Goal: Task Accomplishment & Management: Manage account settings

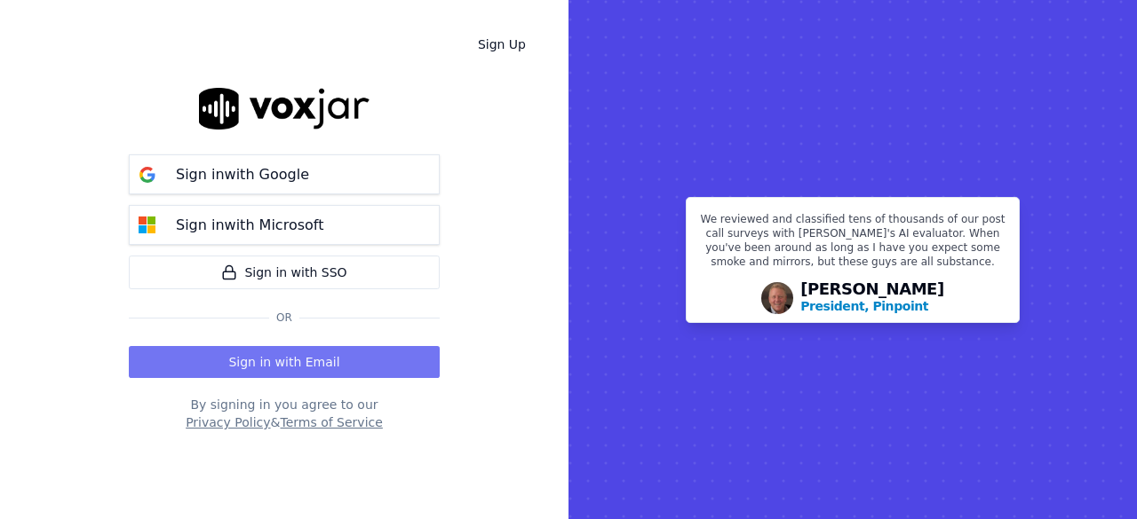
click at [336, 365] on button "Sign in with Email" at bounding box center [284, 362] width 311 height 32
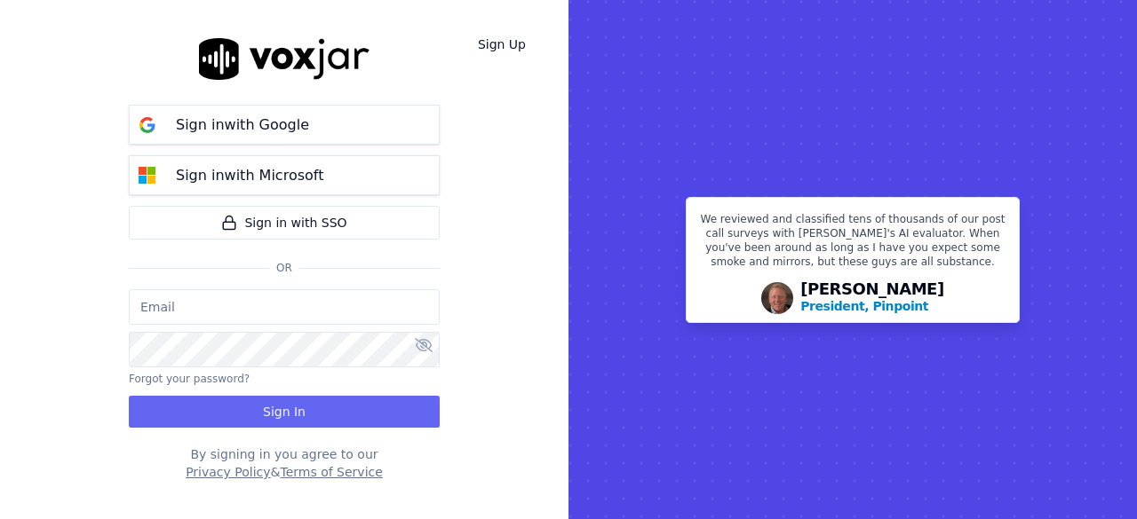
type input "jtamay@asilpc.com"
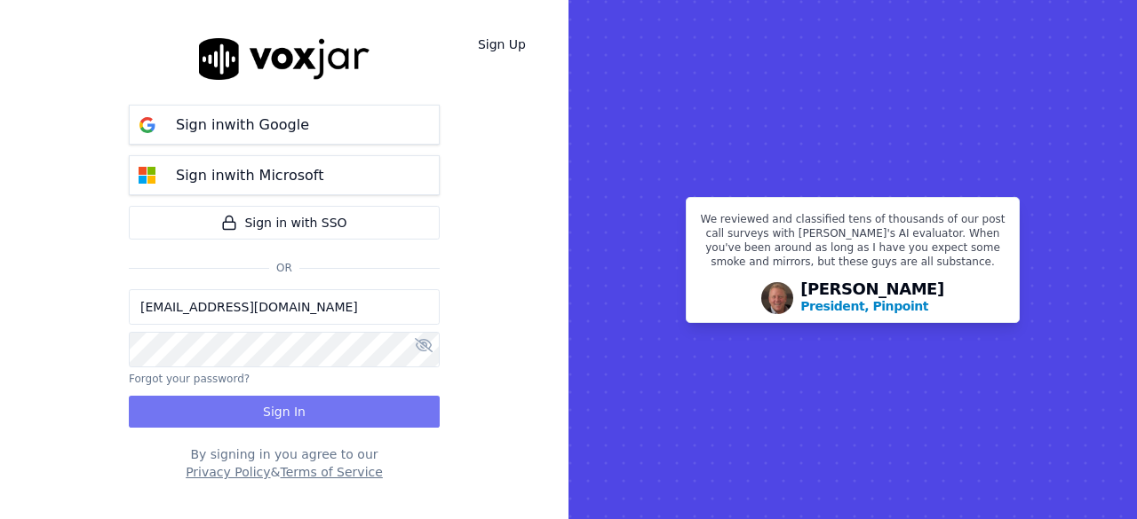
click at [281, 410] on button "Sign In" at bounding box center [284, 412] width 311 height 32
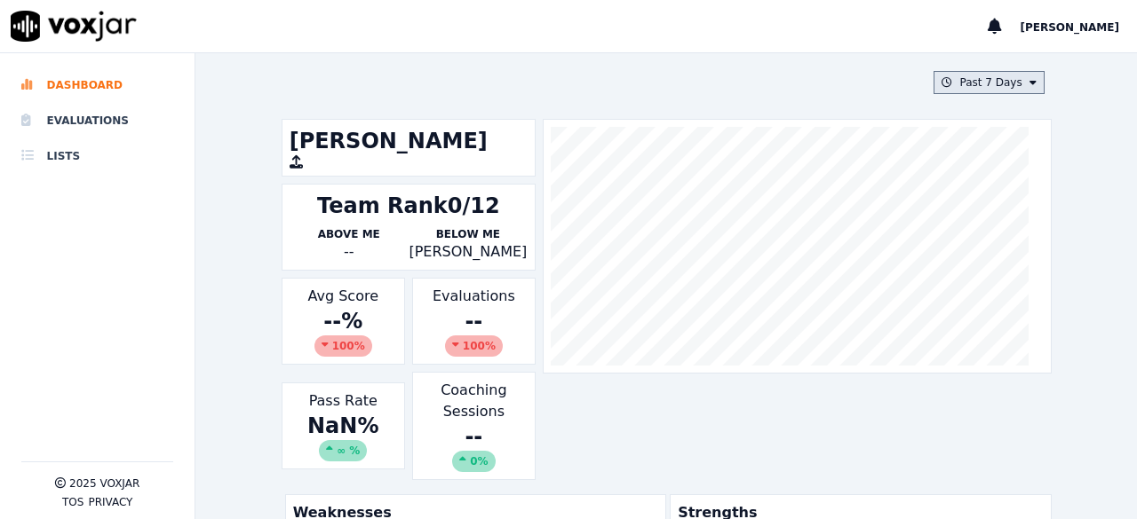
click at [994, 81] on button "Past 7 Days" at bounding box center [988, 82] width 110 height 23
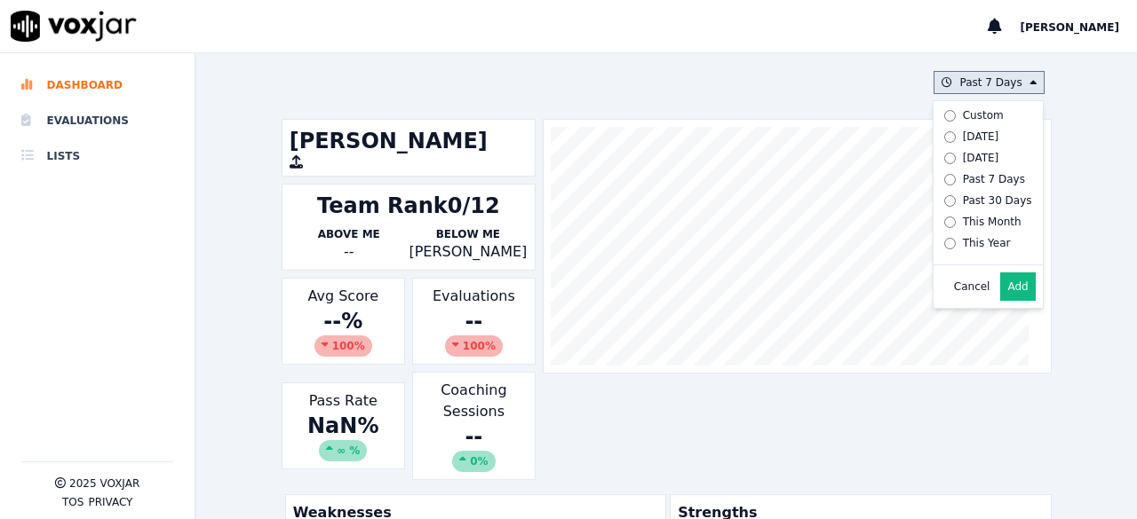
click at [1000, 301] on button "Add" at bounding box center [1017, 287] width 35 height 28
